Goal: Find specific page/section: Find specific page/section

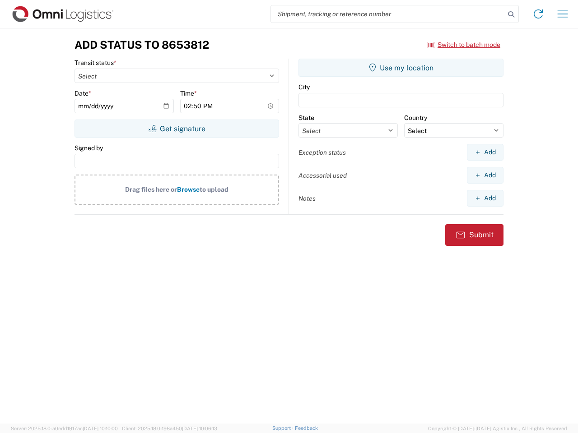
click at [388, 14] on input "search" at bounding box center [388, 13] width 234 height 17
click at [511, 14] on icon at bounding box center [511, 14] width 13 height 13
click at [538, 14] on icon at bounding box center [538, 14] width 14 height 14
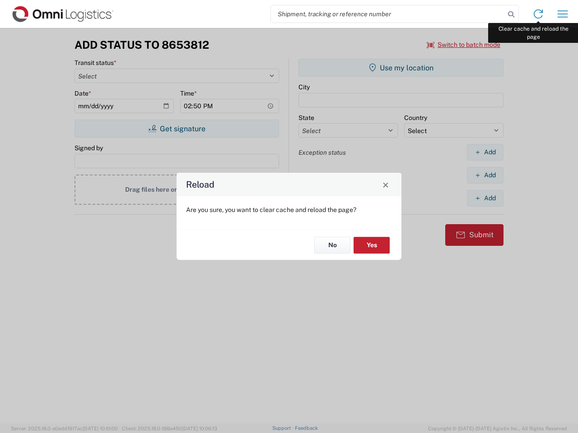
click at [563, 14] on div "Reload Are you sure, you want to clear cache and reload the page? No Yes" at bounding box center [289, 216] width 578 height 433
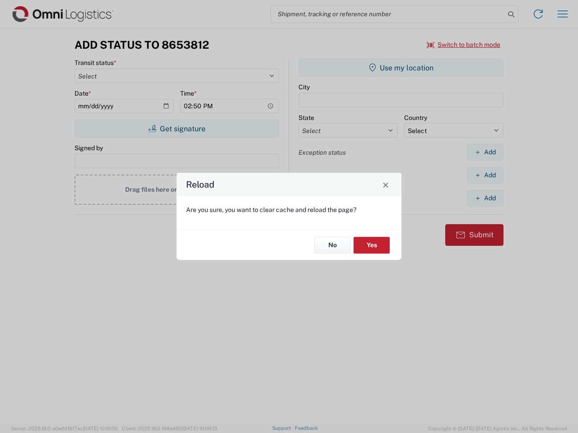
click at [464, 45] on div "Reload Are you sure, you want to clear cache and reload the page? No Yes" at bounding box center [289, 216] width 578 height 433
click at [177, 129] on div "Reload Are you sure, you want to clear cache and reload the page? No Yes" at bounding box center [289, 216] width 578 height 433
click at [401, 68] on div "Reload Are you sure, you want to clear cache and reload the page? No Yes" at bounding box center [289, 216] width 578 height 433
click at [485, 152] on div "Reload Are you sure, you want to clear cache and reload the page? No Yes" at bounding box center [289, 216] width 578 height 433
click at [485, 175] on div "Reload Are you sure, you want to clear cache and reload the page? No Yes" at bounding box center [289, 216] width 578 height 433
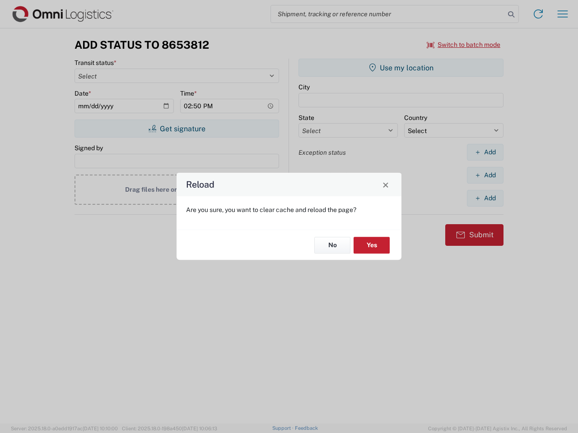
click at [485, 198] on div "Reload Are you sure, you want to clear cache and reload the page? No Yes" at bounding box center [289, 216] width 578 height 433
